Goal: Task Accomplishment & Management: Manage account settings

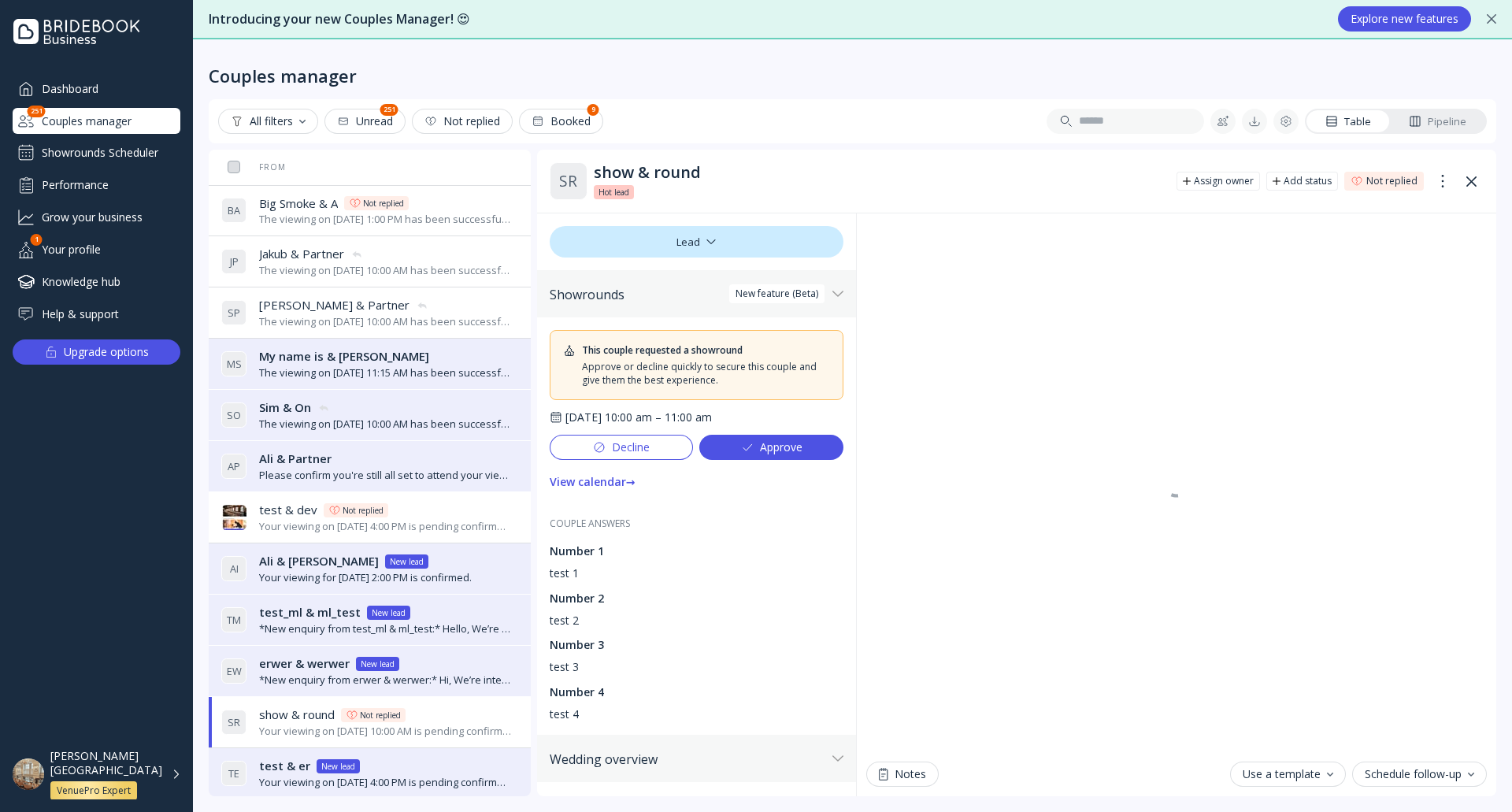
scroll to position [551, 0]
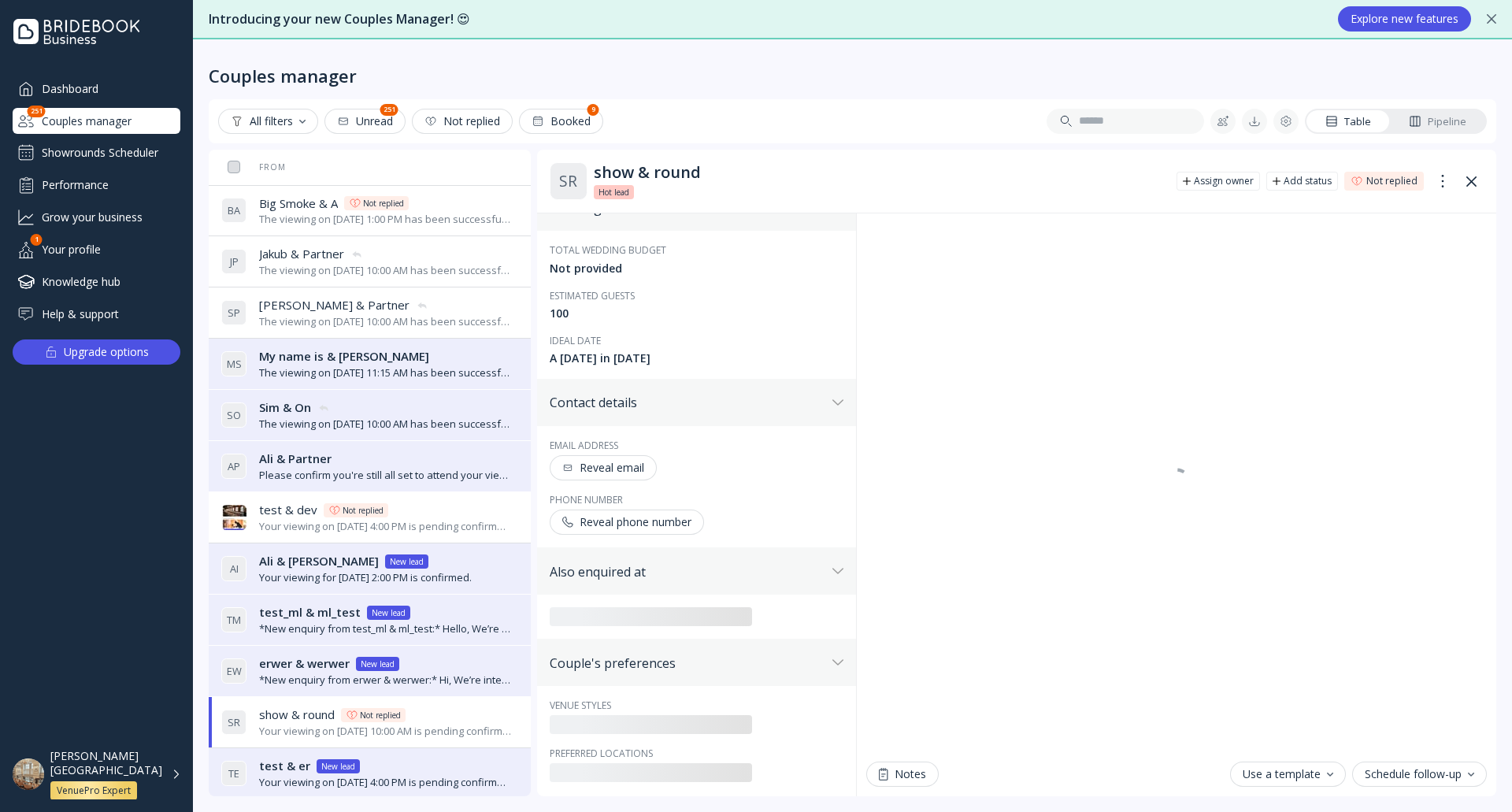
click at [623, 472] on div "Reveal email" at bounding box center [603, 468] width 82 height 13
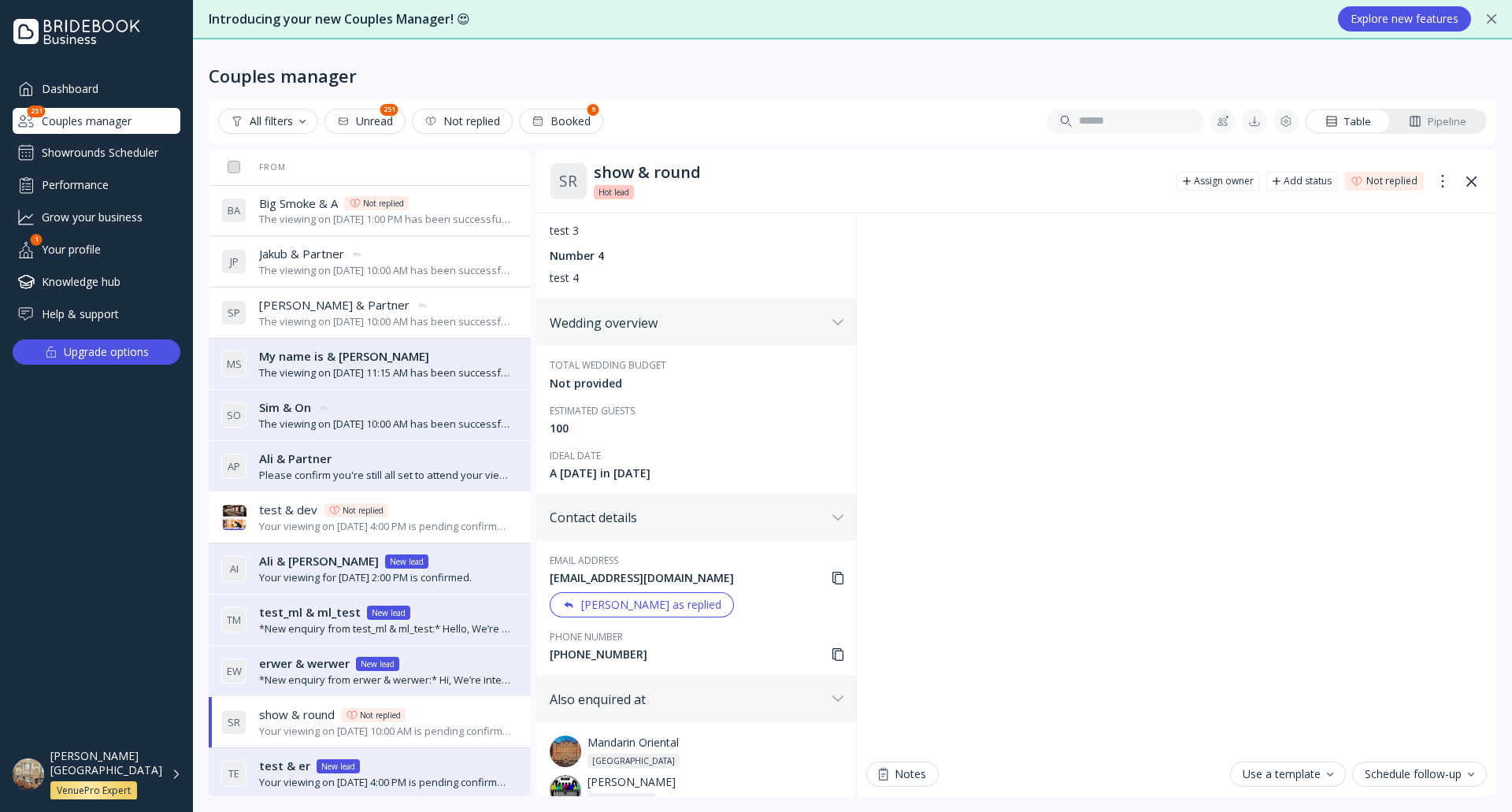
scroll to position [236, 0]
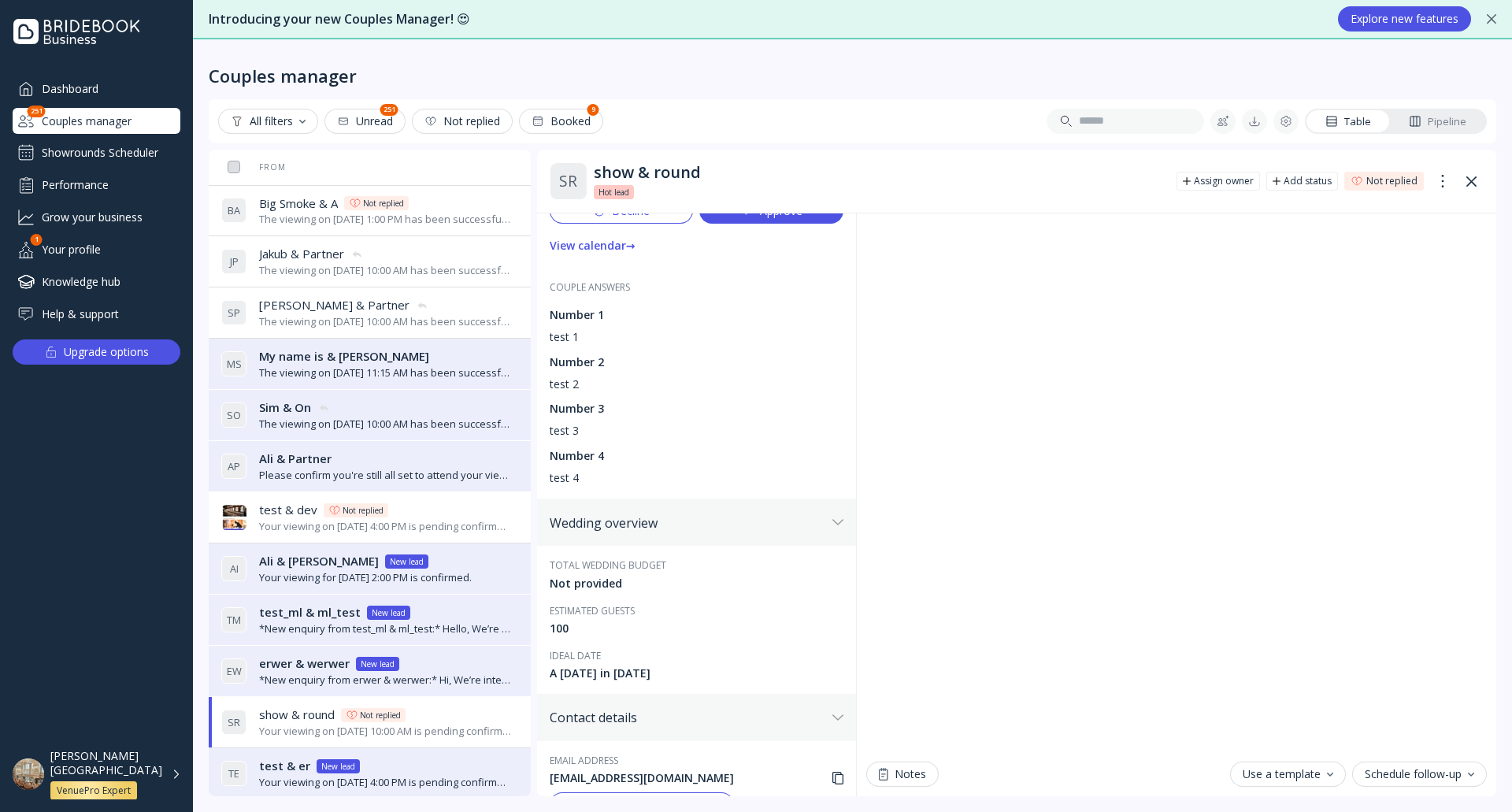
click at [145, 148] on div "Showrounds Scheduler" at bounding box center [96, 153] width 168 height 25
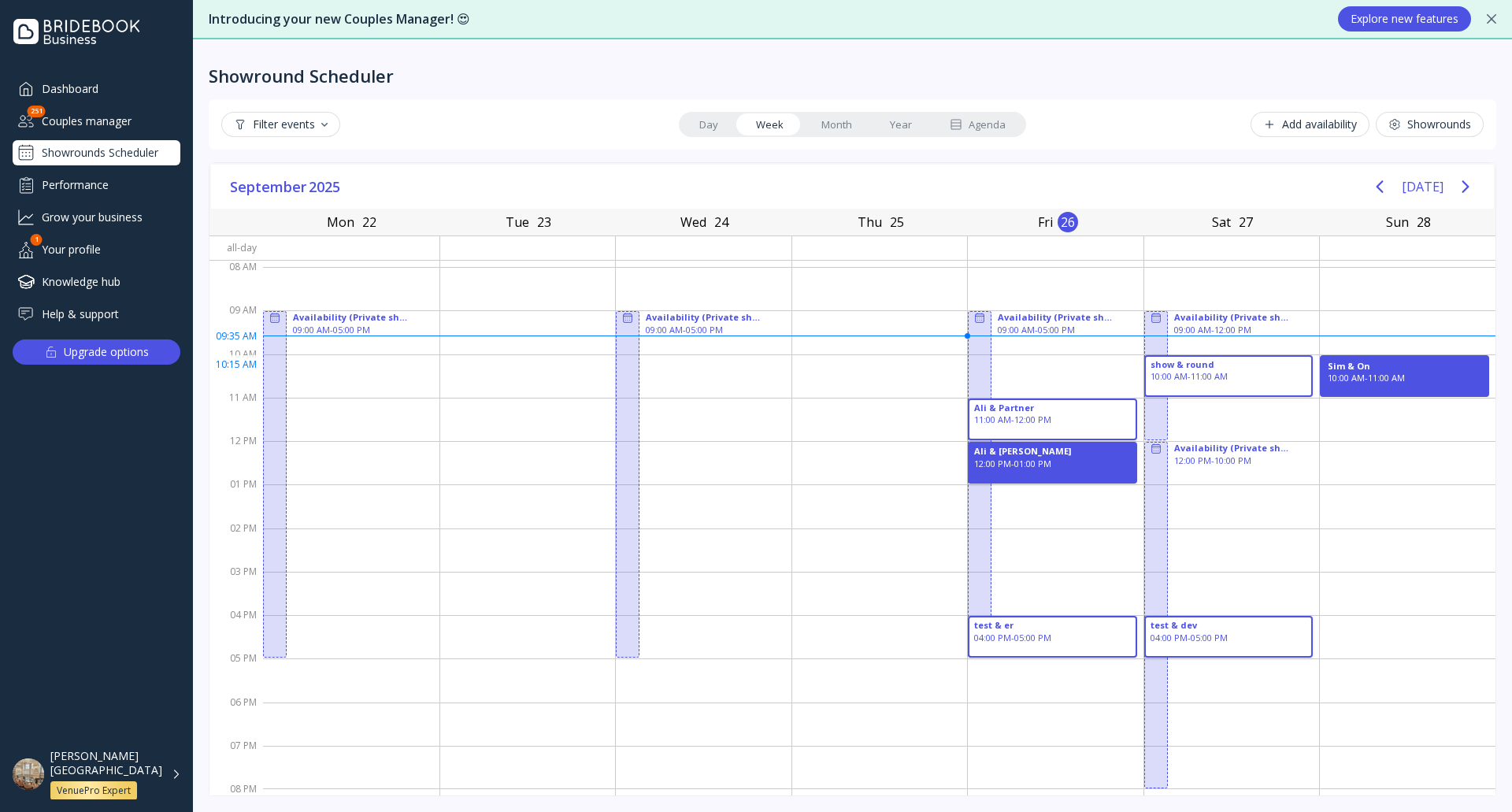
click at [1404, 372] on div "10:00 AM - 11:00 AM" at bounding box center [1404, 378] width 153 height 13
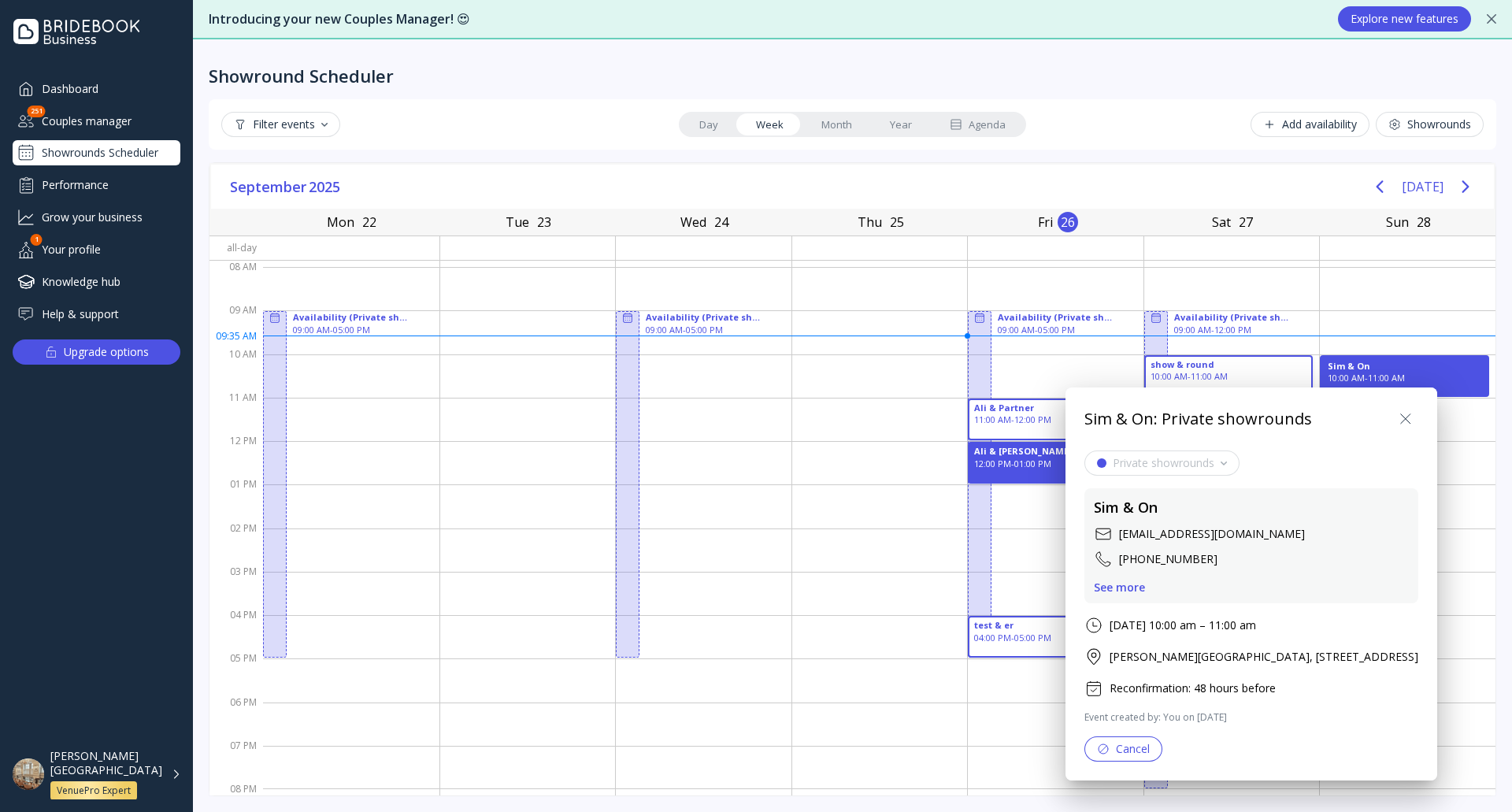
click at [1123, 591] on div "See more" at bounding box center [1119, 587] width 51 height 13
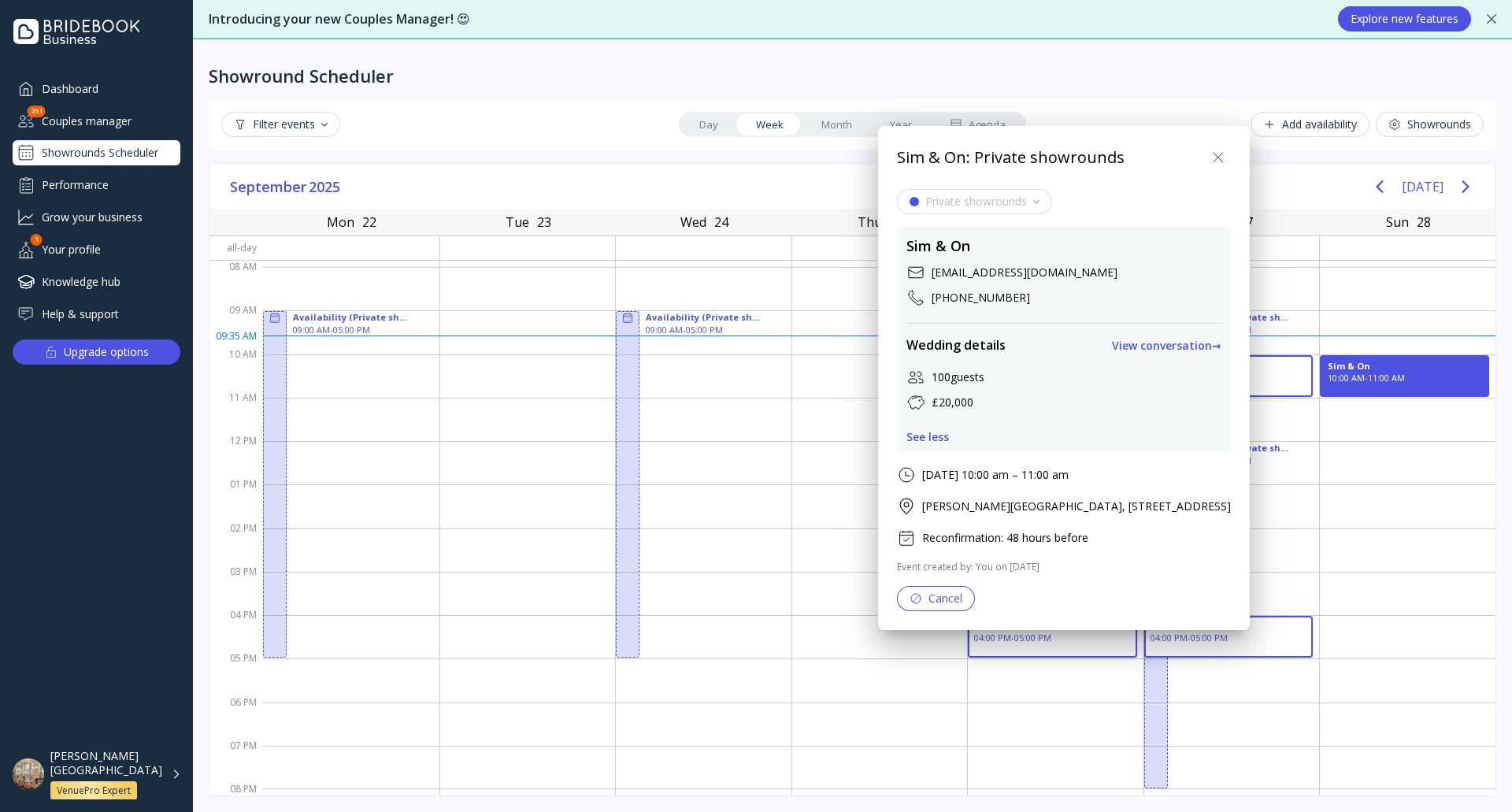
click at [936, 439] on div "See less" at bounding box center [927, 437] width 43 height 13
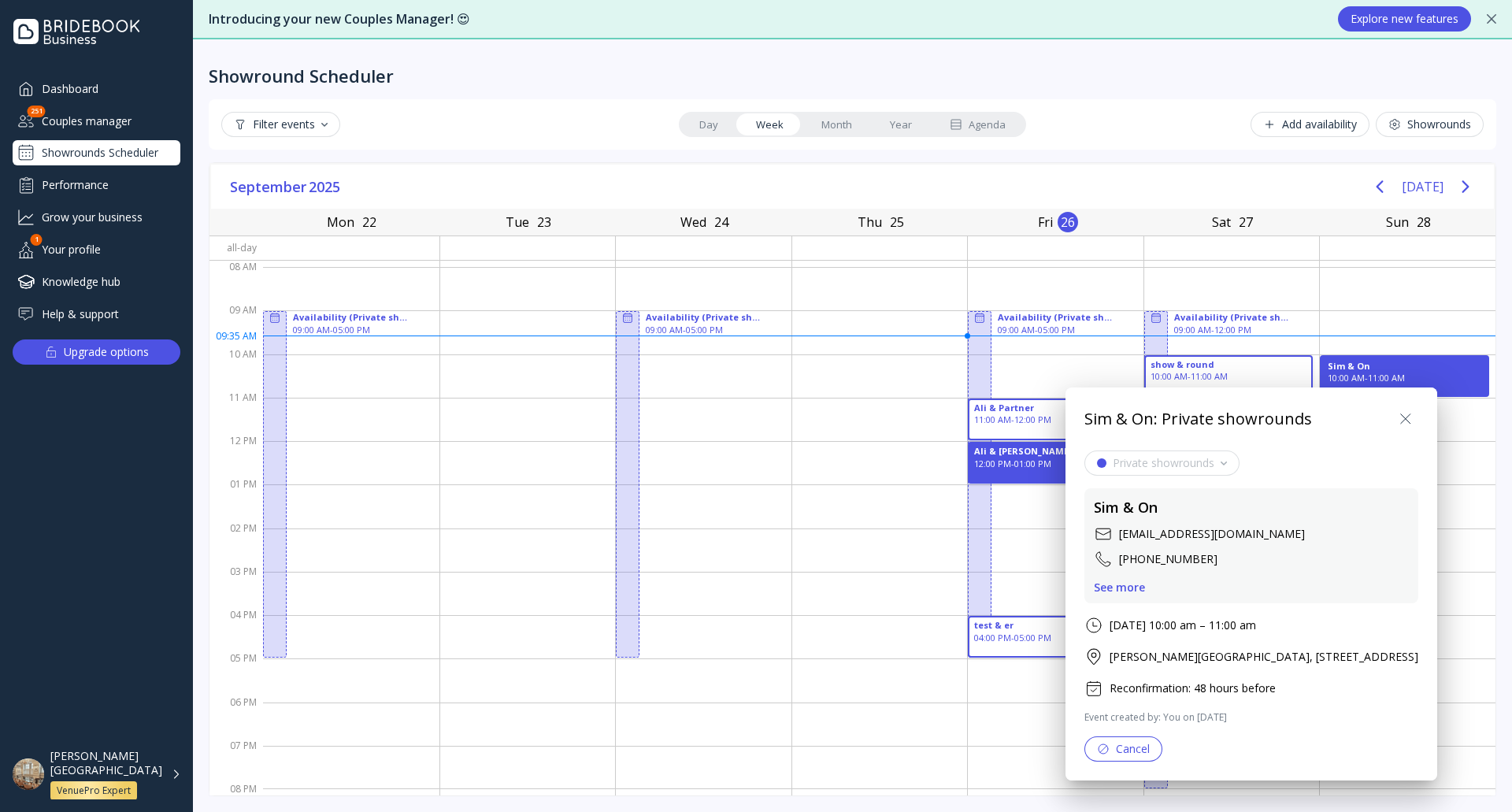
click at [1136, 591] on div "See more" at bounding box center [1119, 587] width 51 height 13
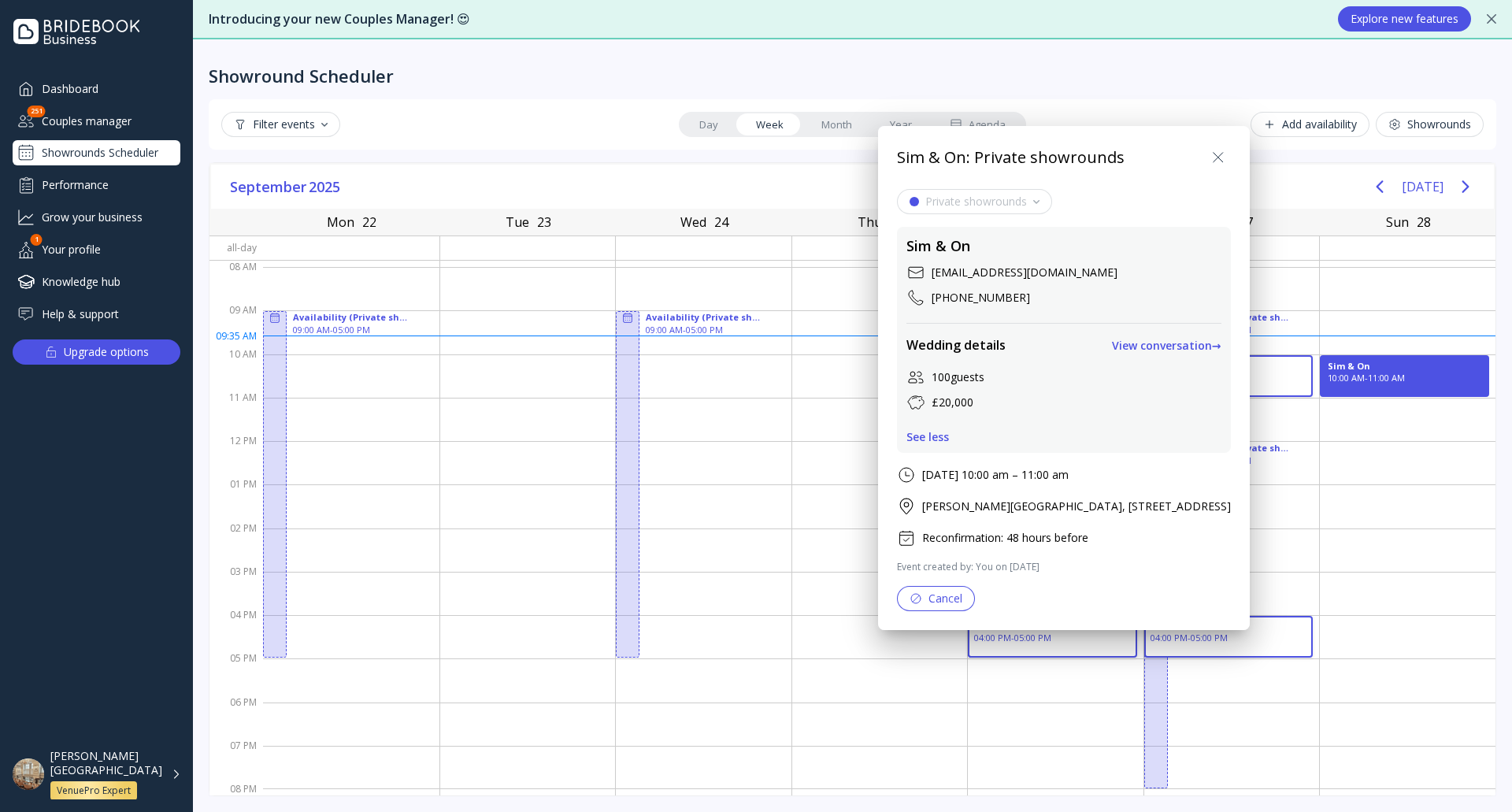
click at [1221, 346] on div "View conversation →" at bounding box center [1166, 345] width 109 height 13
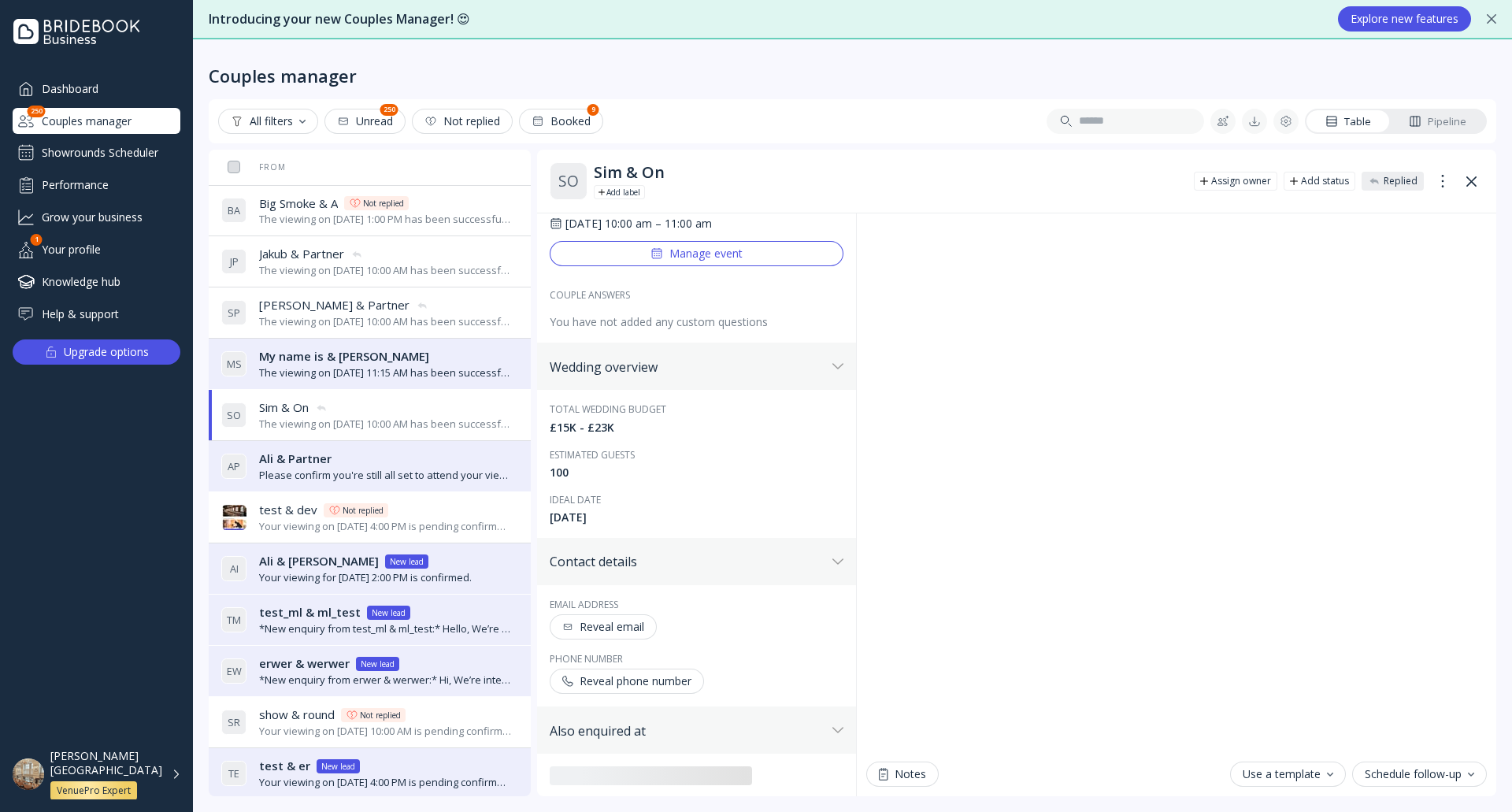
scroll to position [315, 0]
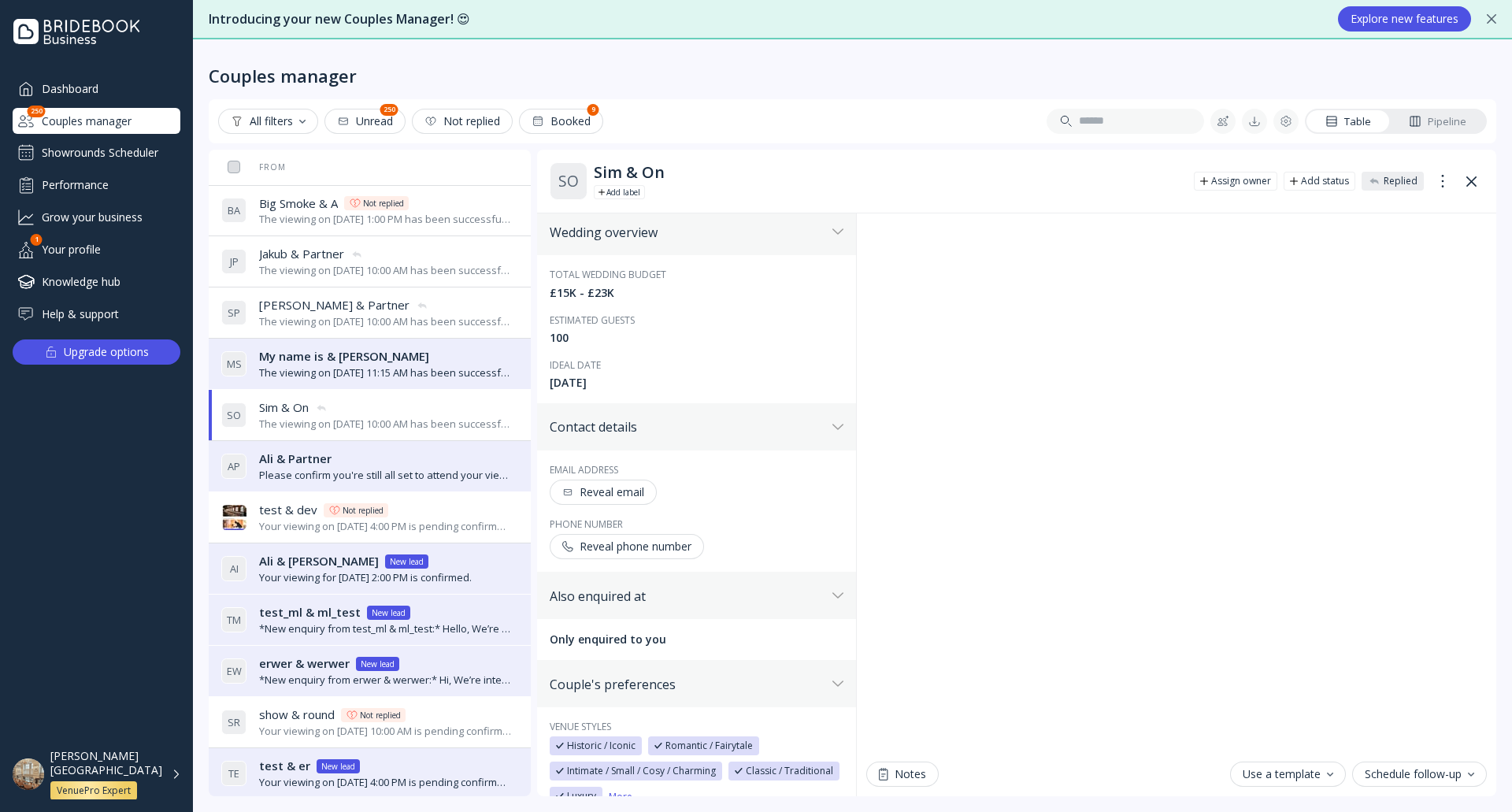
click at [627, 493] on div "Reveal email" at bounding box center [603, 492] width 82 height 13
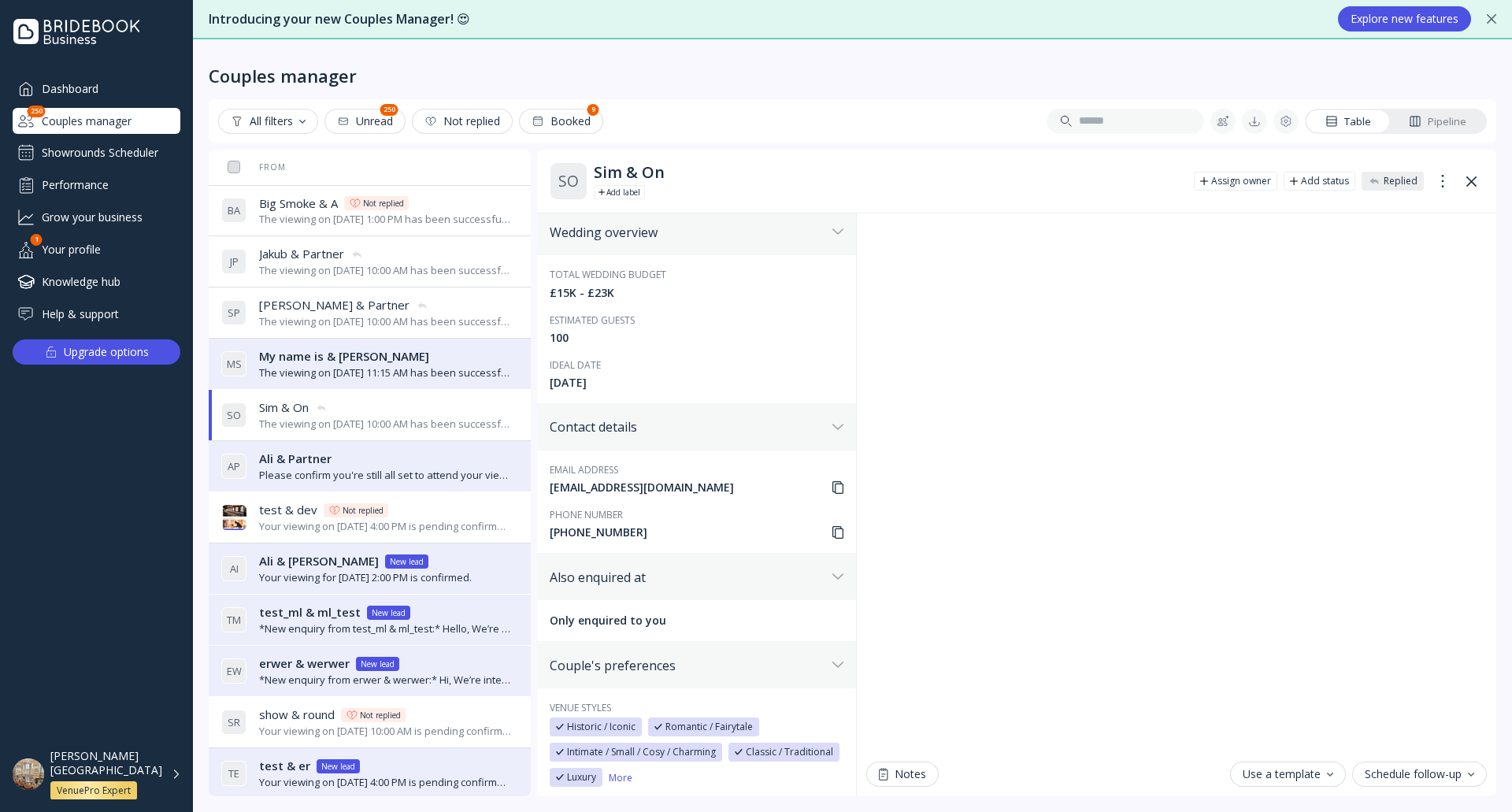
click at [122, 153] on div "Showrounds Scheduler" at bounding box center [96, 153] width 168 height 25
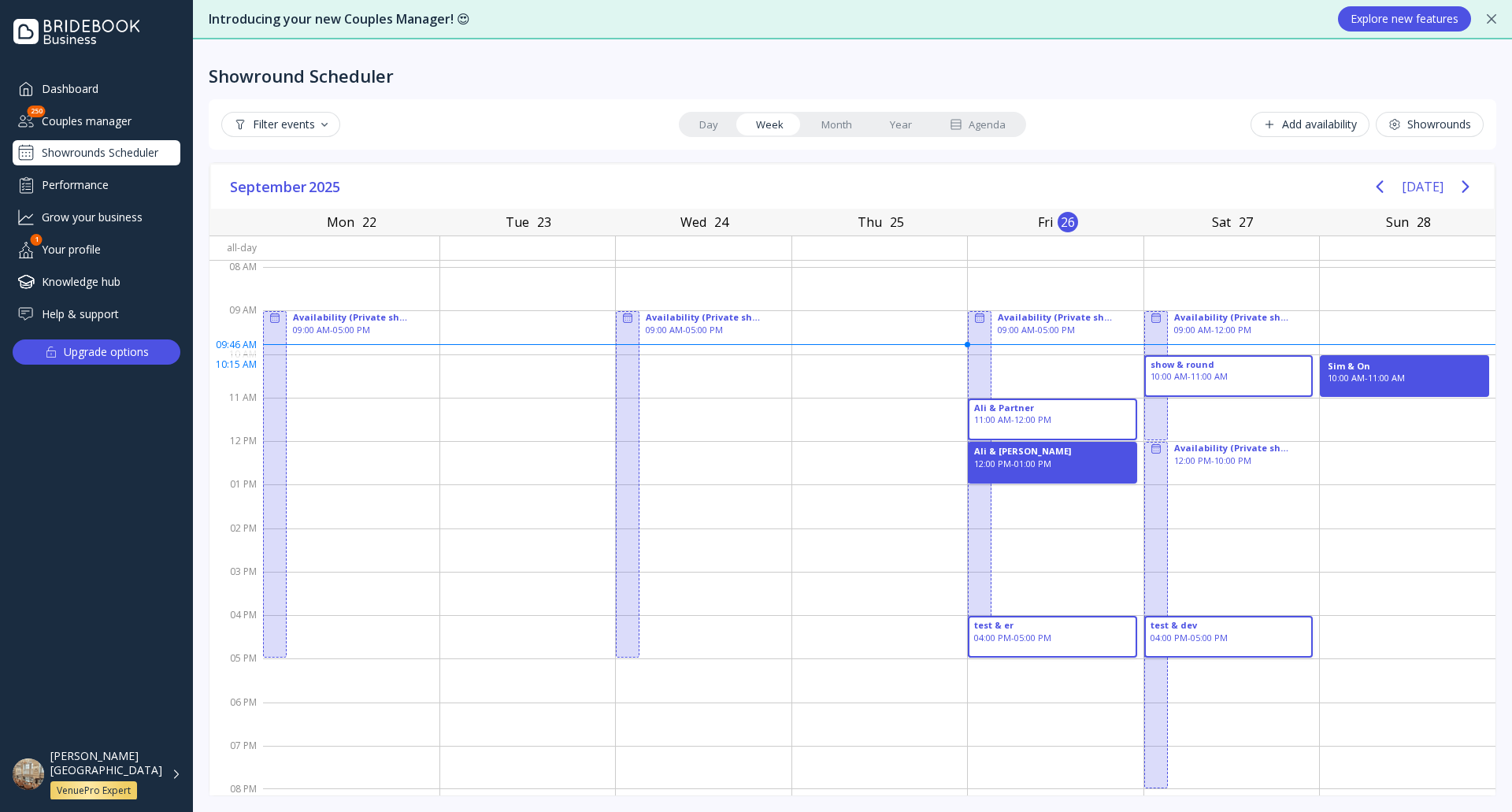
click at [1408, 371] on div "Sim & On" at bounding box center [1404, 366] width 153 height 13
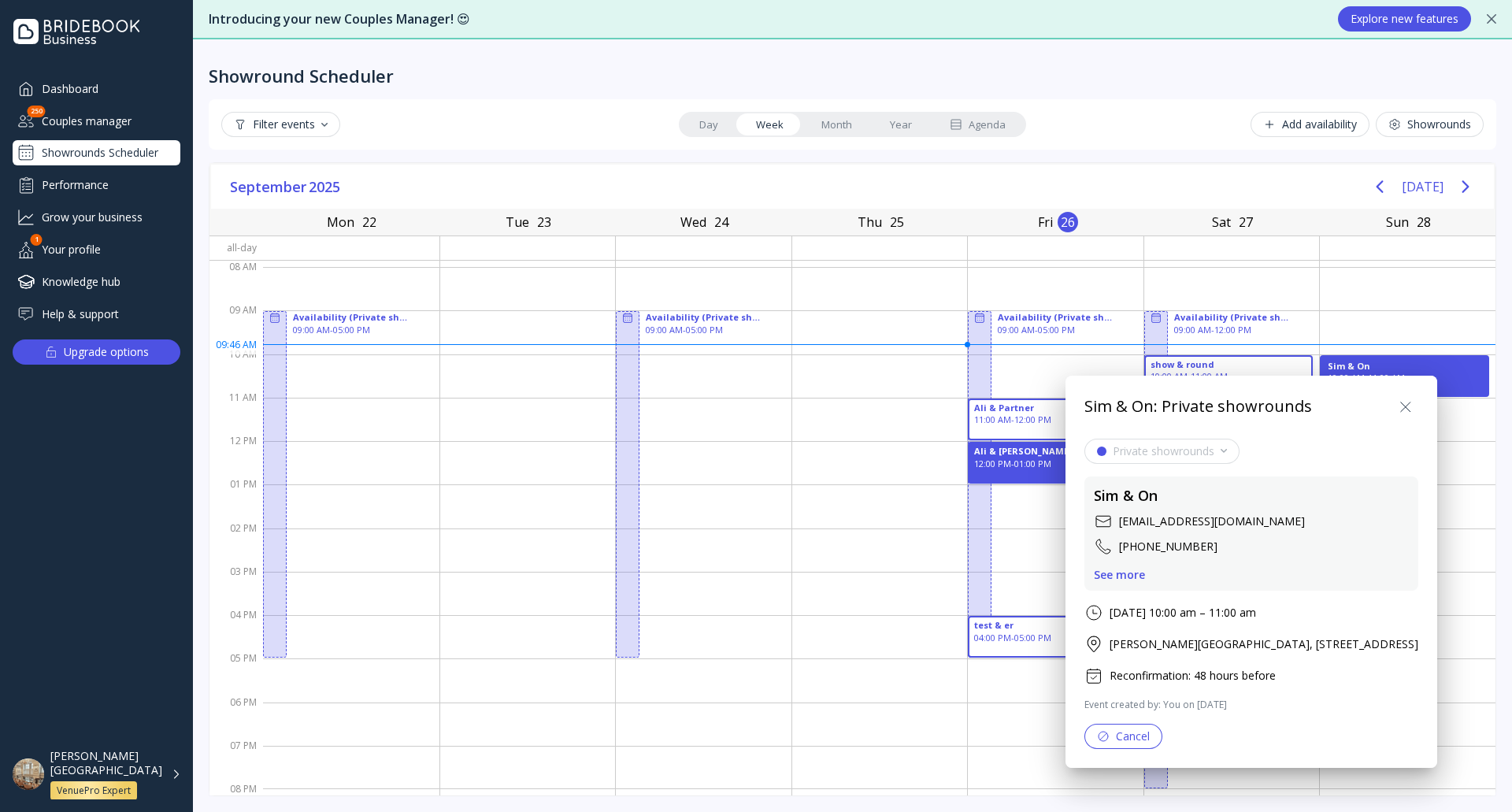
click at [1174, 524] on div "[EMAIL_ADDRESS][DOMAIN_NAME]" at bounding box center [1211, 521] width 186 height 16
click at [1140, 575] on div "See more" at bounding box center [1119, 574] width 51 height 13
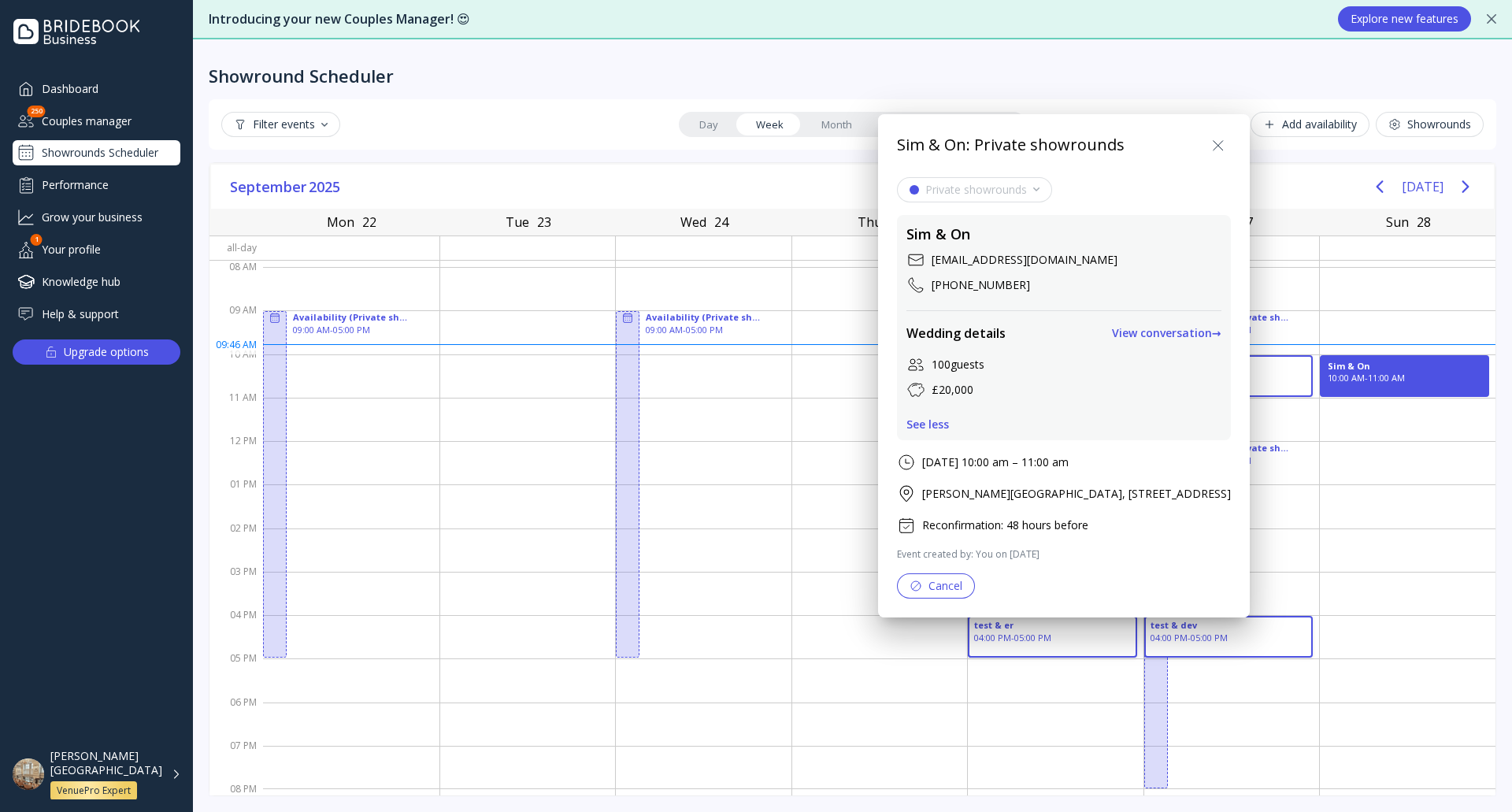
click at [1205, 328] on div "View conversation →" at bounding box center [1166, 333] width 109 height 13
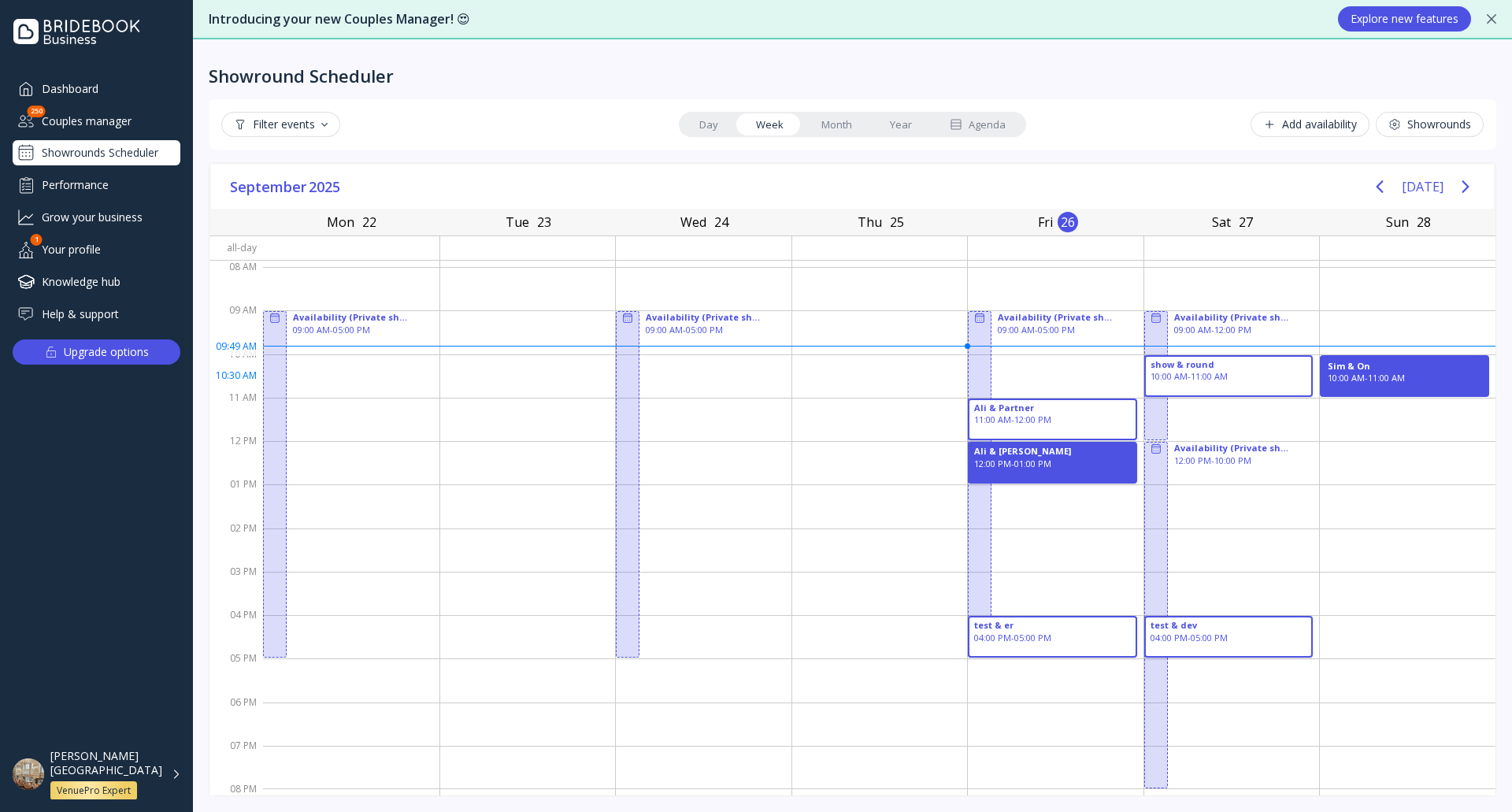
click at [1390, 381] on div "10:00 AM - 11:00 AM" at bounding box center [1404, 378] width 153 height 13
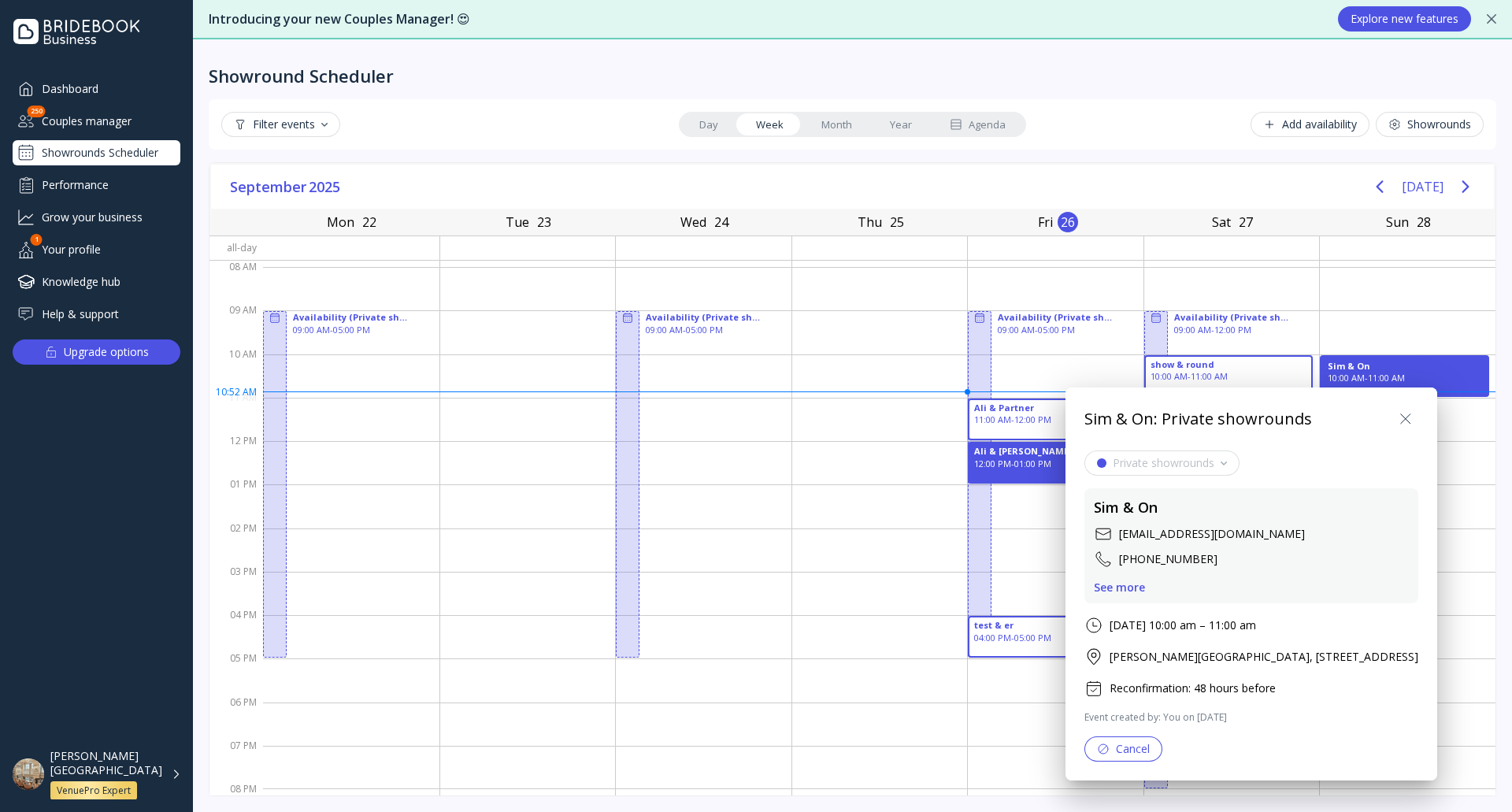
click at [1414, 414] on icon at bounding box center [1405, 419] width 19 height 19
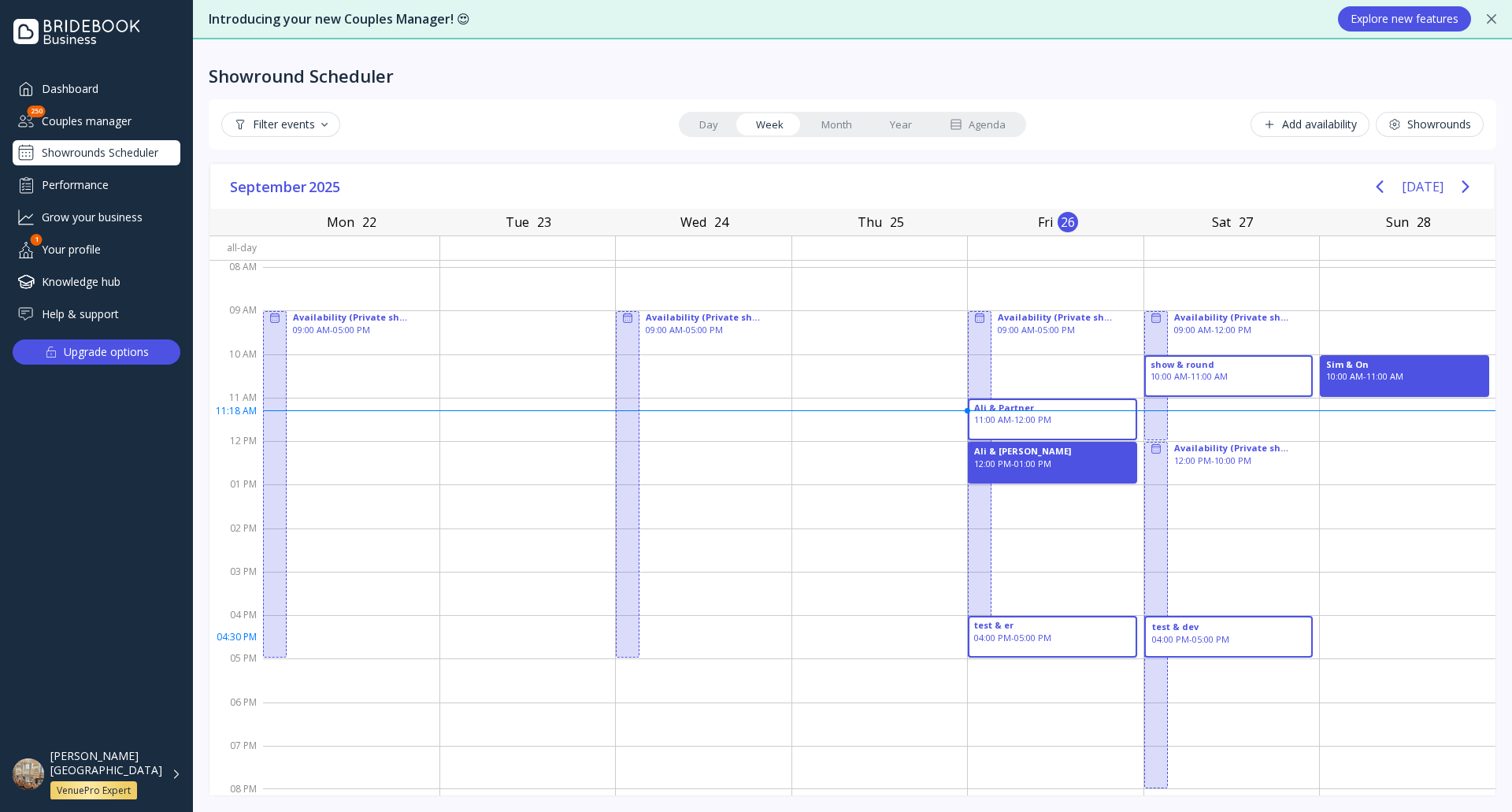
click at [1258, 638] on div "04:00 PM - 05:00 PM" at bounding box center [1229, 639] width 153 height 13
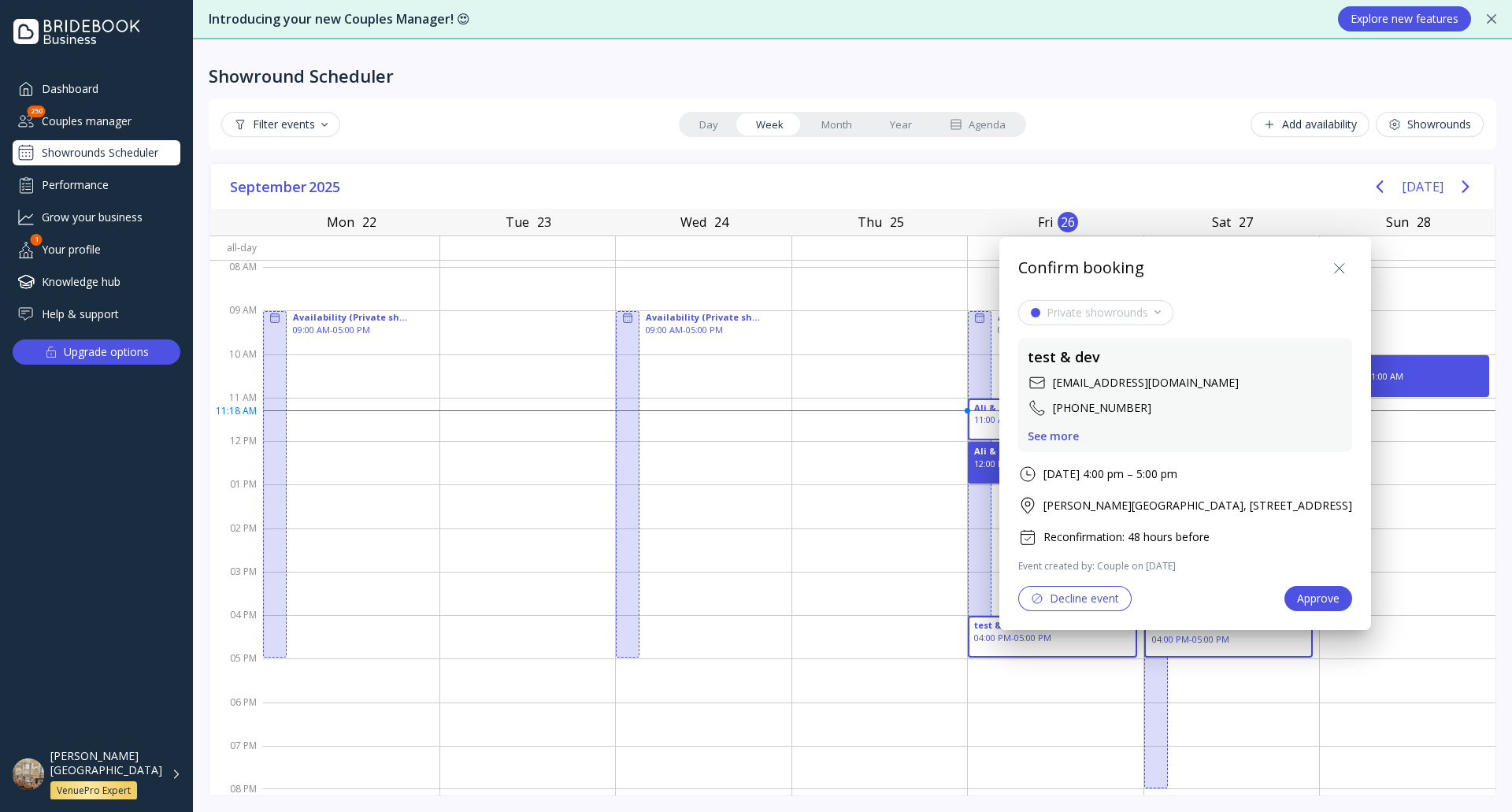
click at [1352, 602] on button "Approve" at bounding box center [1318, 599] width 68 height 25
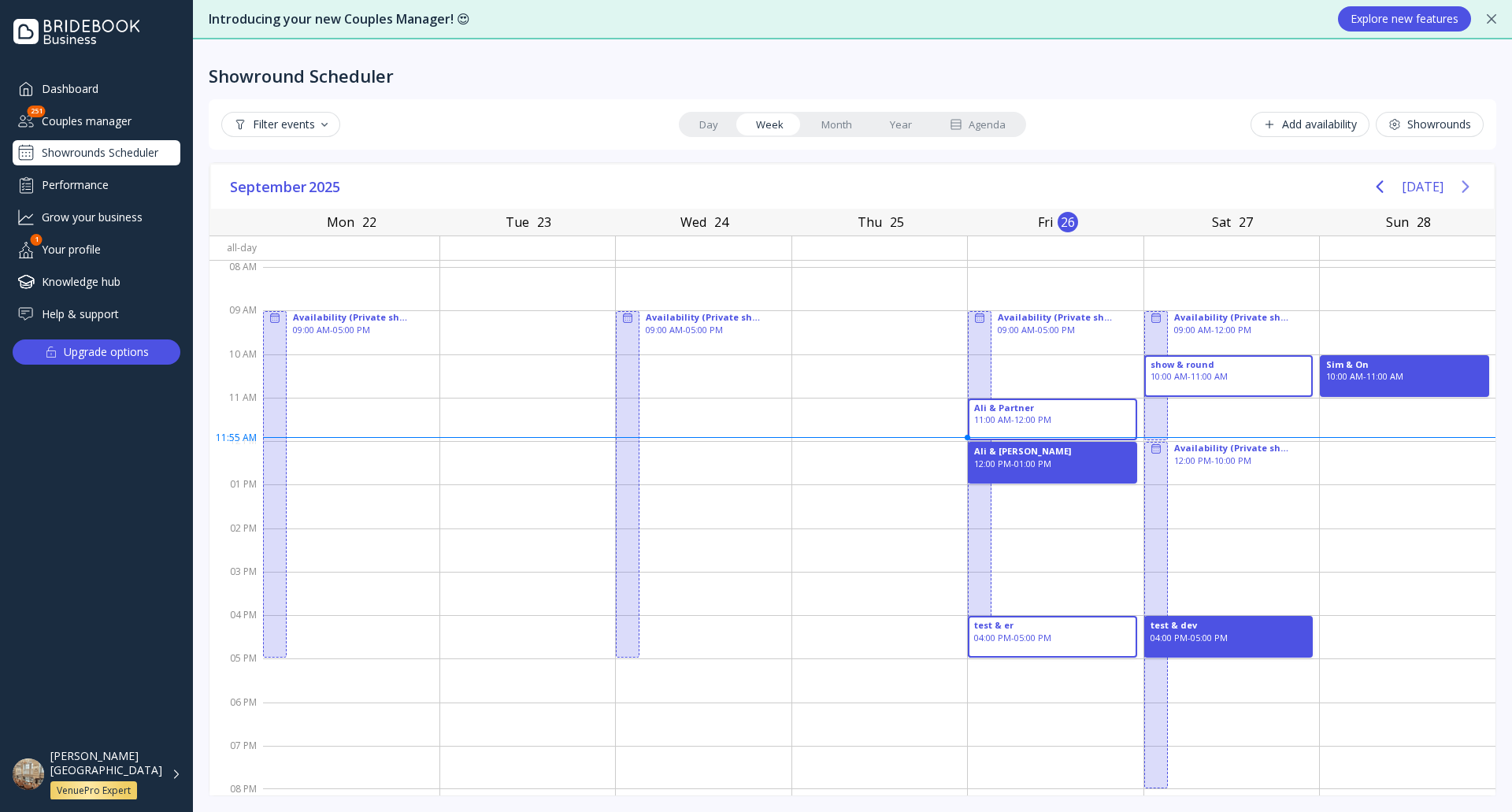
click at [1459, 189] on icon "Next page" at bounding box center [1464, 187] width 19 height 19
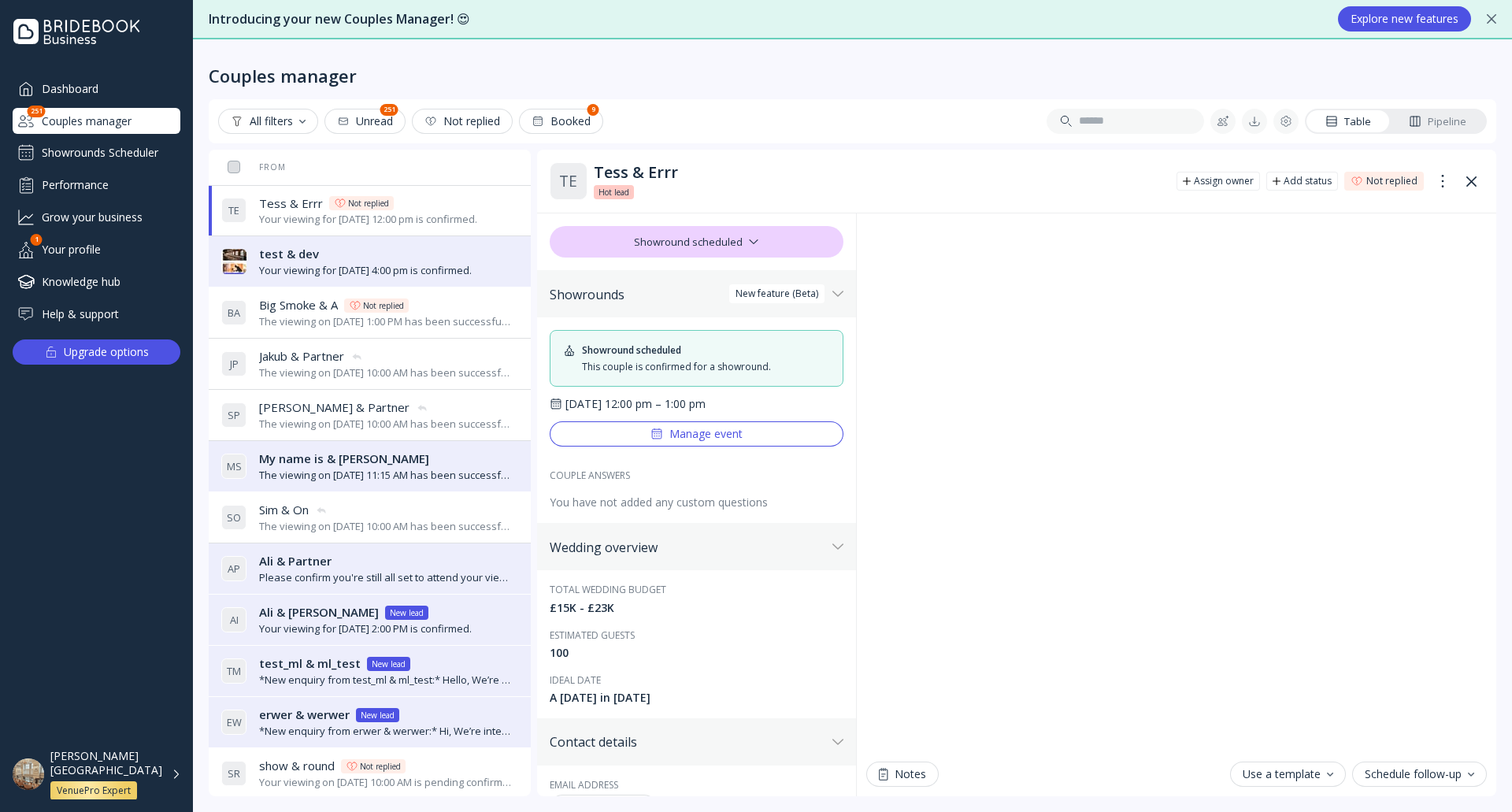
click at [126, 91] on div "Dashboard" at bounding box center [96, 88] width 168 height 26
